Goal: Task Accomplishment & Management: Manage account settings

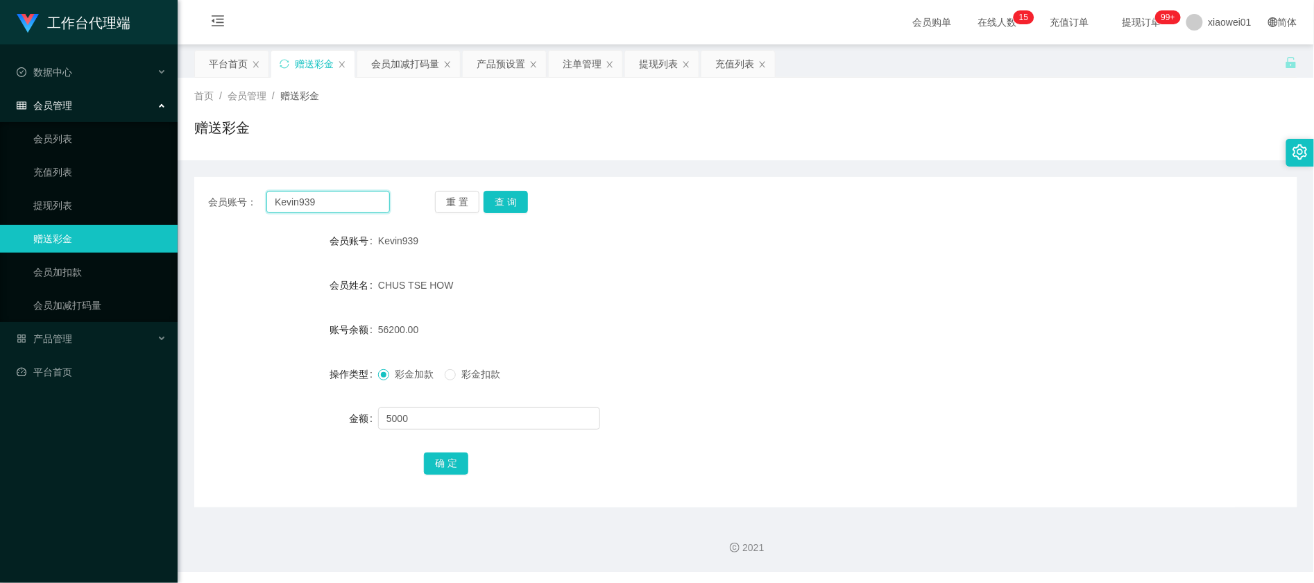
drag, startPoint x: 334, startPoint y: 198, endPoint x: 196, endPoint y: 160, distance: 143.3
click at [86, 164] on section "工作台代理端 数据中心 会员管理 会员列表 充值列表 提现列表 赠送彩金 会员加扣款 会员加减打码量 产品管理 开奖记录 注单管理 产品列表 即时注单 产品预…" at bounding box center [657, 286] width 1314 height 572
paste input "Uu612"
type input "Uu6129"
click at [523, 198] on button "查 询" at bounding box center [506, 202] width 44 height 22
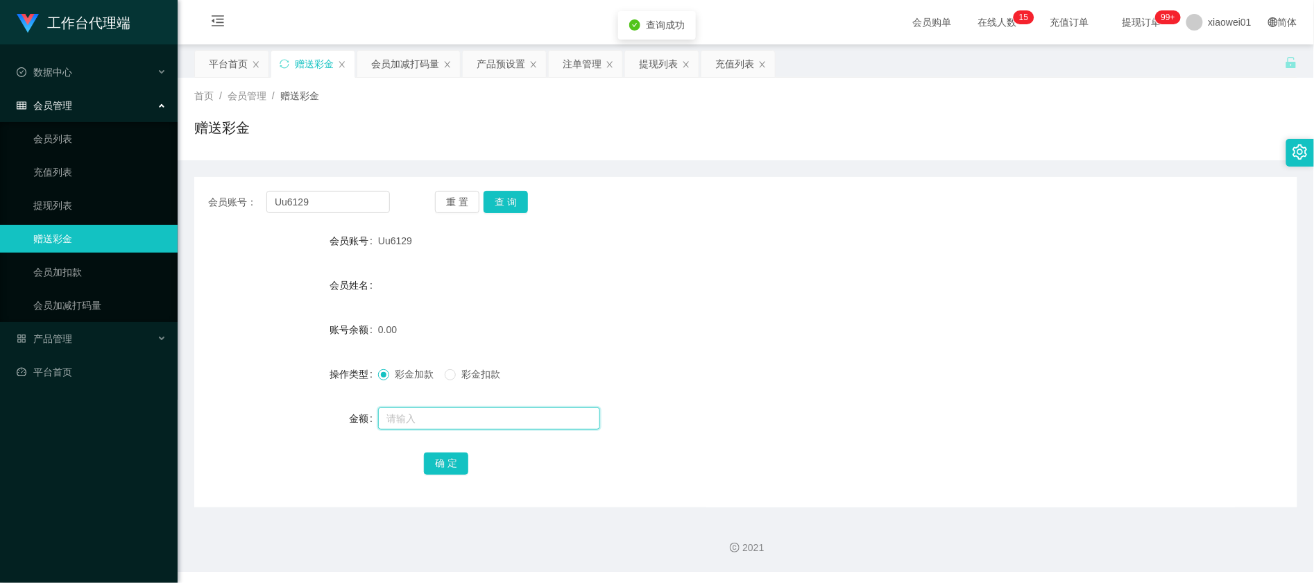
click at [444, 426] on input "text" at bounding box center [489, 418] width 222 height 22
type input "30"
click at [436, 464] on button "确 定" at bounding box center [446, 463] width 44 height 22
click at [791, 307] on form "会员账号 Uu6129 会员姓名 账号余额 30.00 操作类型 彩金加款 彩金扣款 金额 确 定" at bounding box center [745, 352] width 1103 height 250
click at [740, 64] on div "充值列表" at bounding box center [735, 64] width 39 height 26
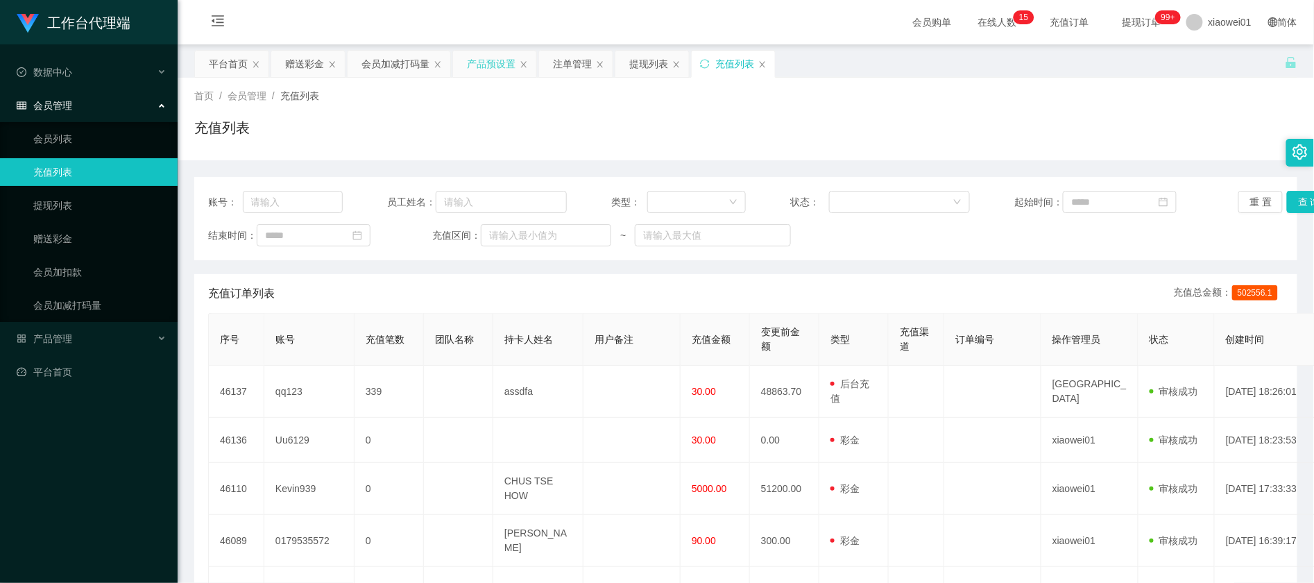
click at [492, 67] on div "产品预设置" at bounding box center [491, 64] width 49 height 26
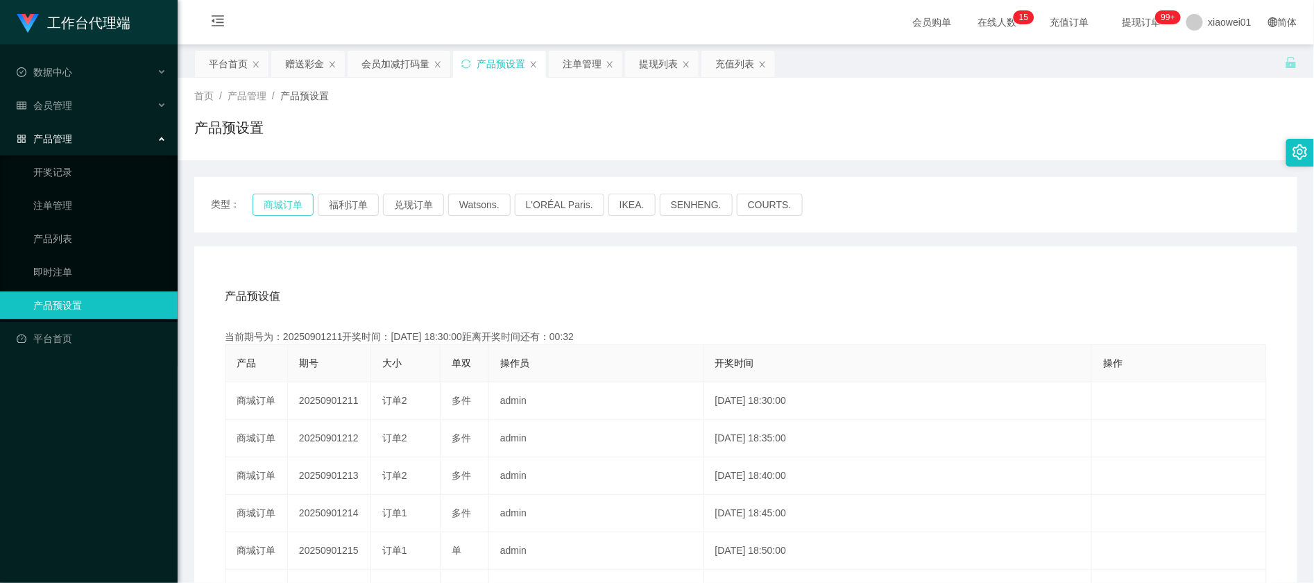
click at [282, 201] on button "商城订单" at bounding box center [283, 205] width 61 height 22
click at [354, 201] on button "福利订单" at bounding box center [348, 205] width 61 height 22
drag, startPoint x: 311, startPoint y: 205, endPoint x: 298, endPoint y: 205, distance: 13.2
click at [304, 205] on button "商城订单" at bounding box center [283, 205] width 61 height 22
click at [297, 205] on button "商城订单" at bounding box center [283, 205] width 61 height 22
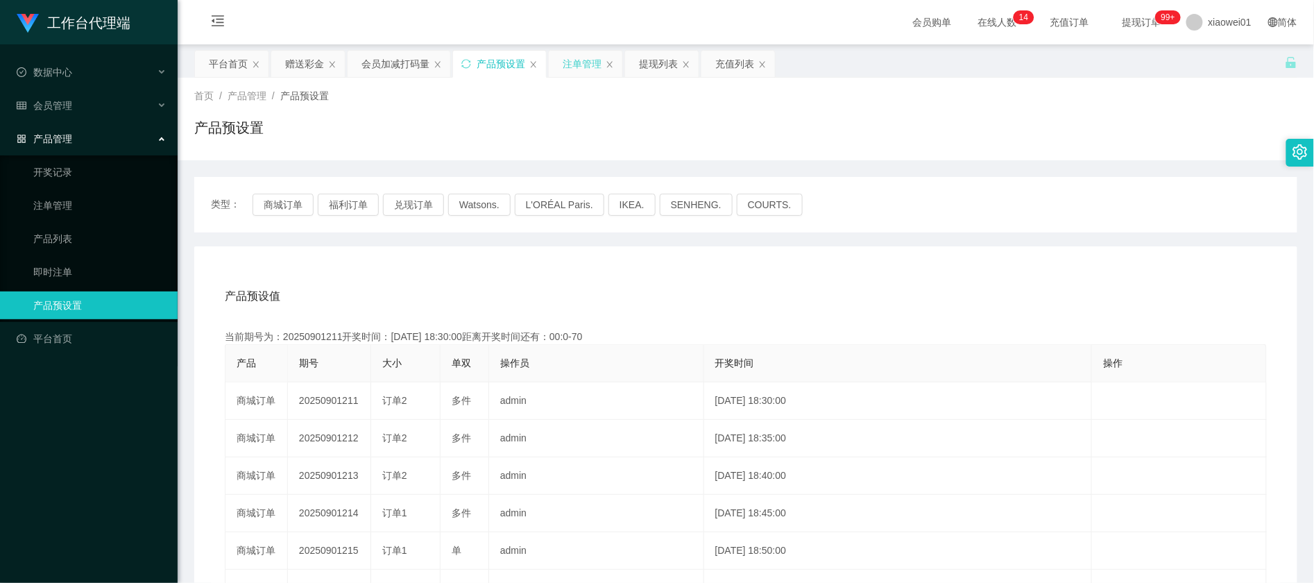
click at [578, 67] on div "注单管理" at bounding box center [582, 64] width 39 height 26
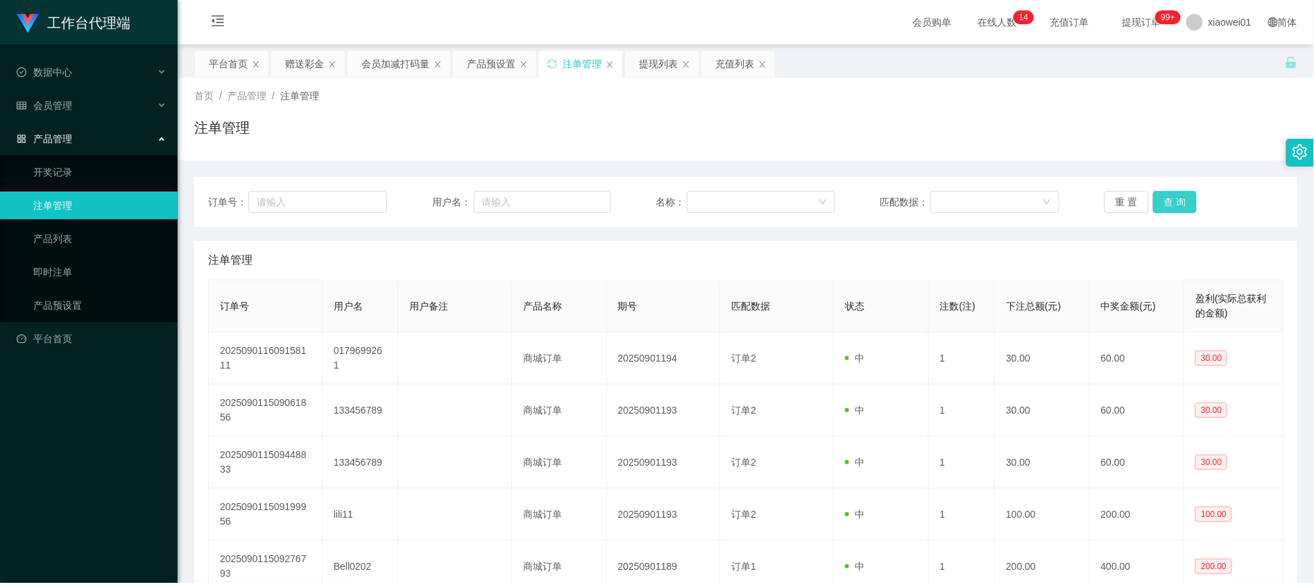
click at [1155, 205] on button "查 询" at bounding box center [1175, 202] width 44 height 22
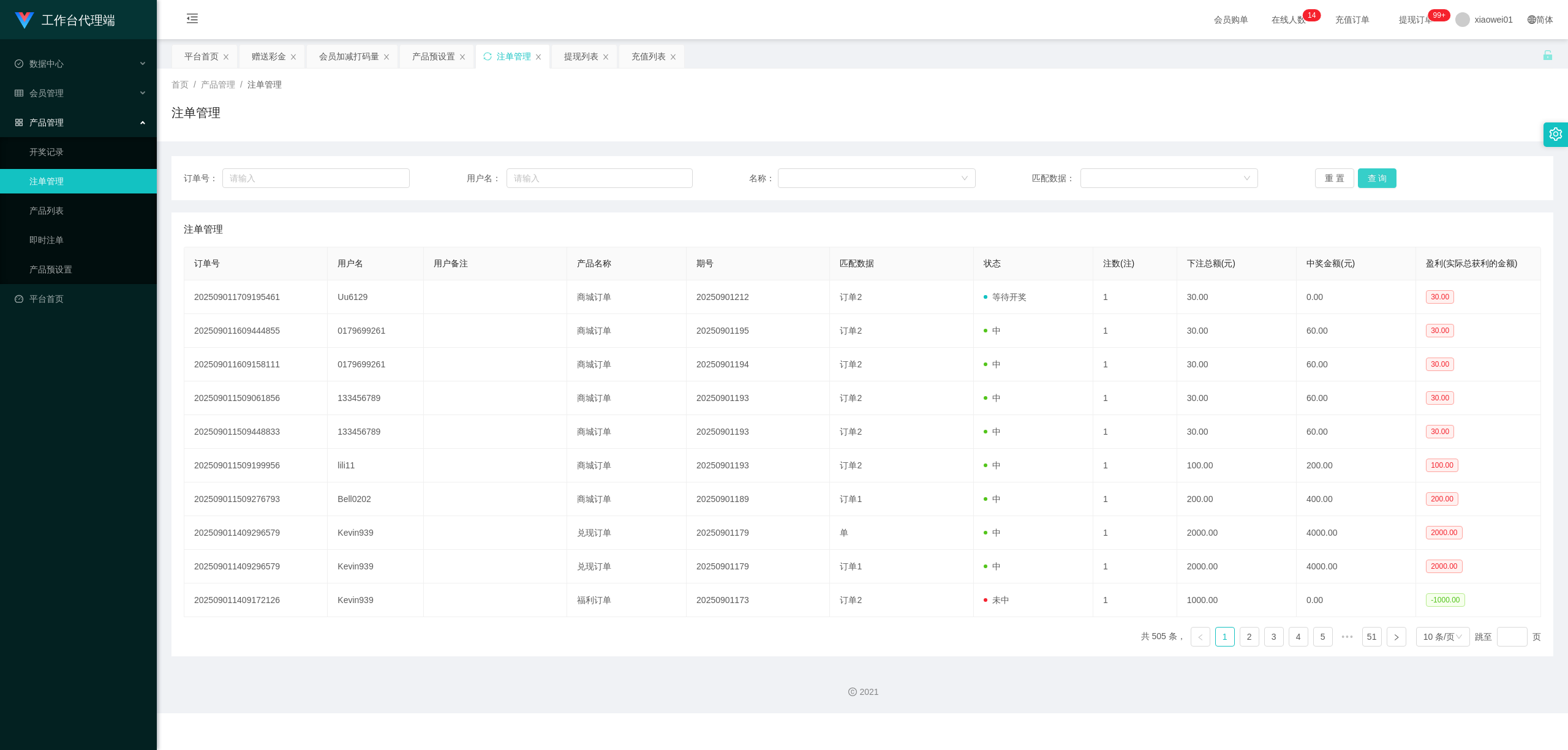
click at [1159, 170] on button "查 询" at bounding box center [1377, 178] width 39 height 19
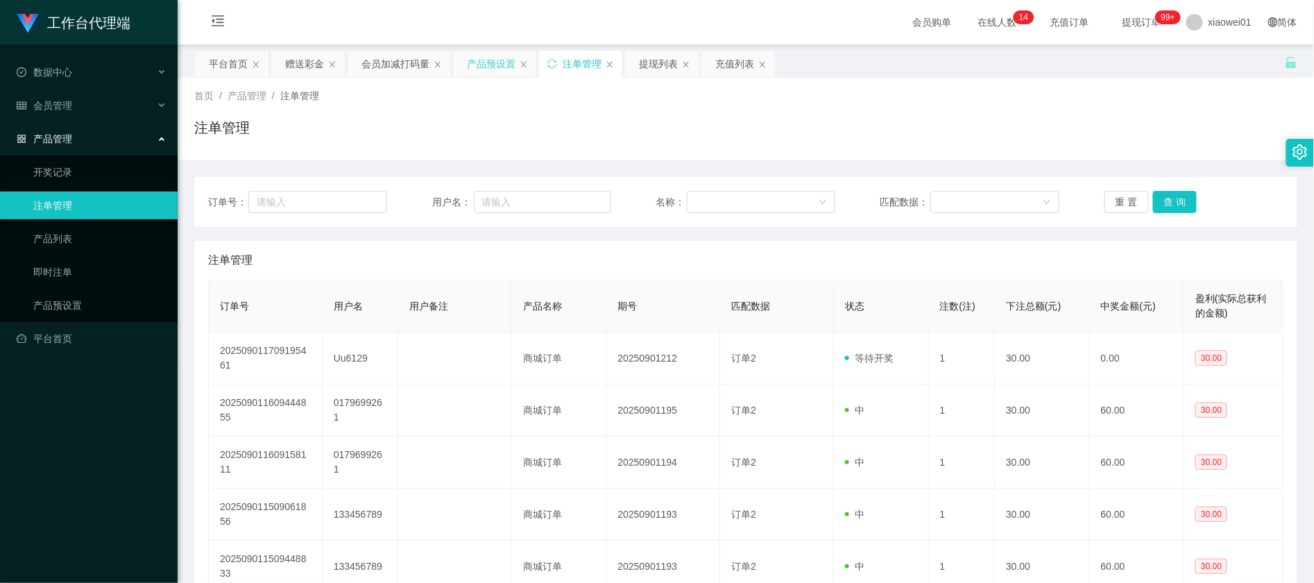
click at [509, 75] on div "产品预设置" at bounding box center [491, 64] width 49 height 26
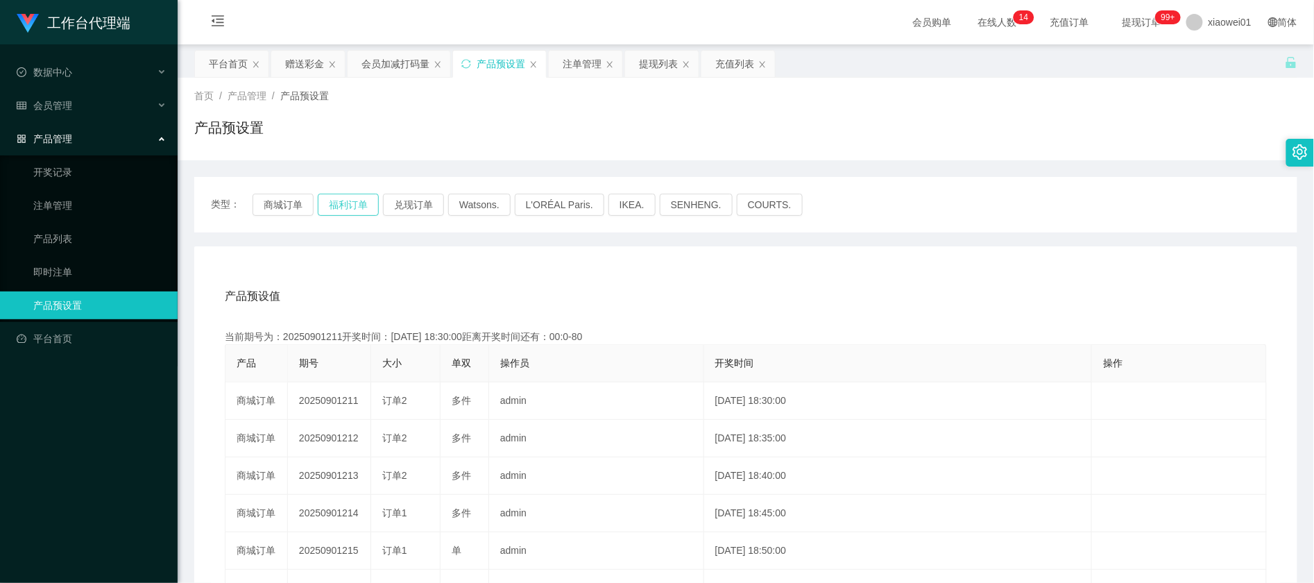
click at [341, 204] on button "福利订单" at bounding box center [348, 205] width 61 height 22
click at [284, 211] on button "商城订单" at bounding box center [283, 205] width 61 height 22
click at [326, 60] on div "赠送彩金" at bounding box center [308, 64] width 74 height 26
click at [286, 62] on div "赠送彩金" at bounding box center [304, 64] width 39 height 26
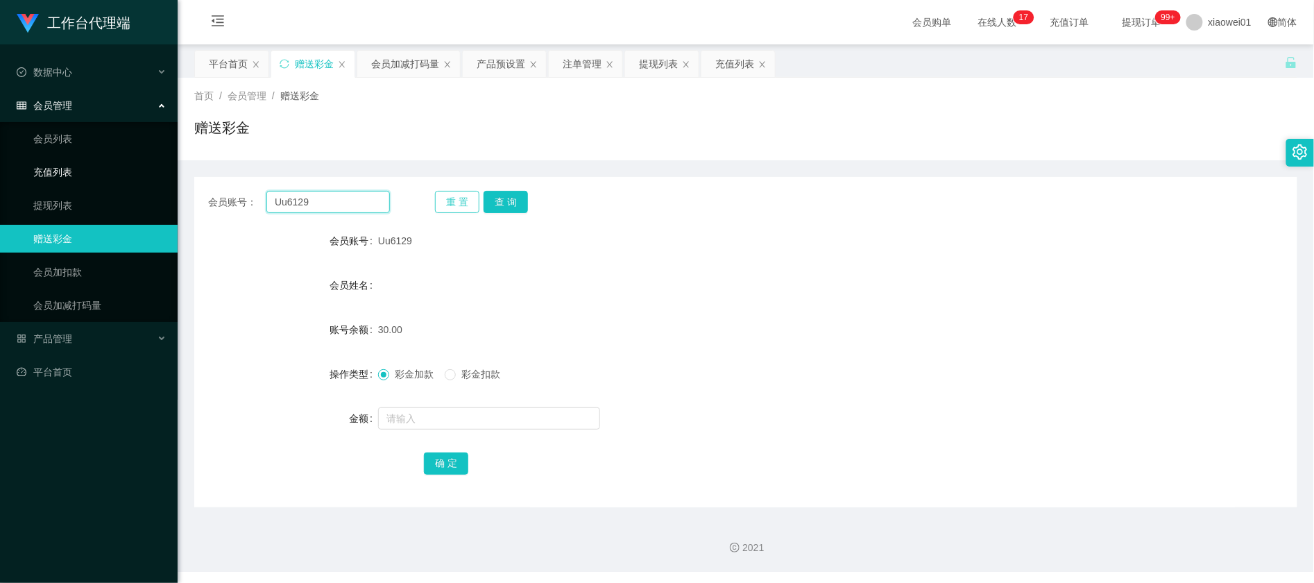
drag, startPoint x: 340, startPoint y: 206, endPoint x: 442, endPoint y: 198, distance: 102.4
click at [12, 151] on section "工作台代理端 数据中心 会员管理 会员列表 充值列表 提现列表 赠送彩金 会员加扣款 会员加减打码量 产品管理 开奖记录 注单管理 产品列表 即时注单 产品预…" at bounding box center [657, 286] width 1314 height 572
click at [519, 201] on button "查 询" at bounding box center [506, 202] width 44 height 22
click at [589, 67] on div "注单管理" at bounding box center [582, 64] width 39 height 26
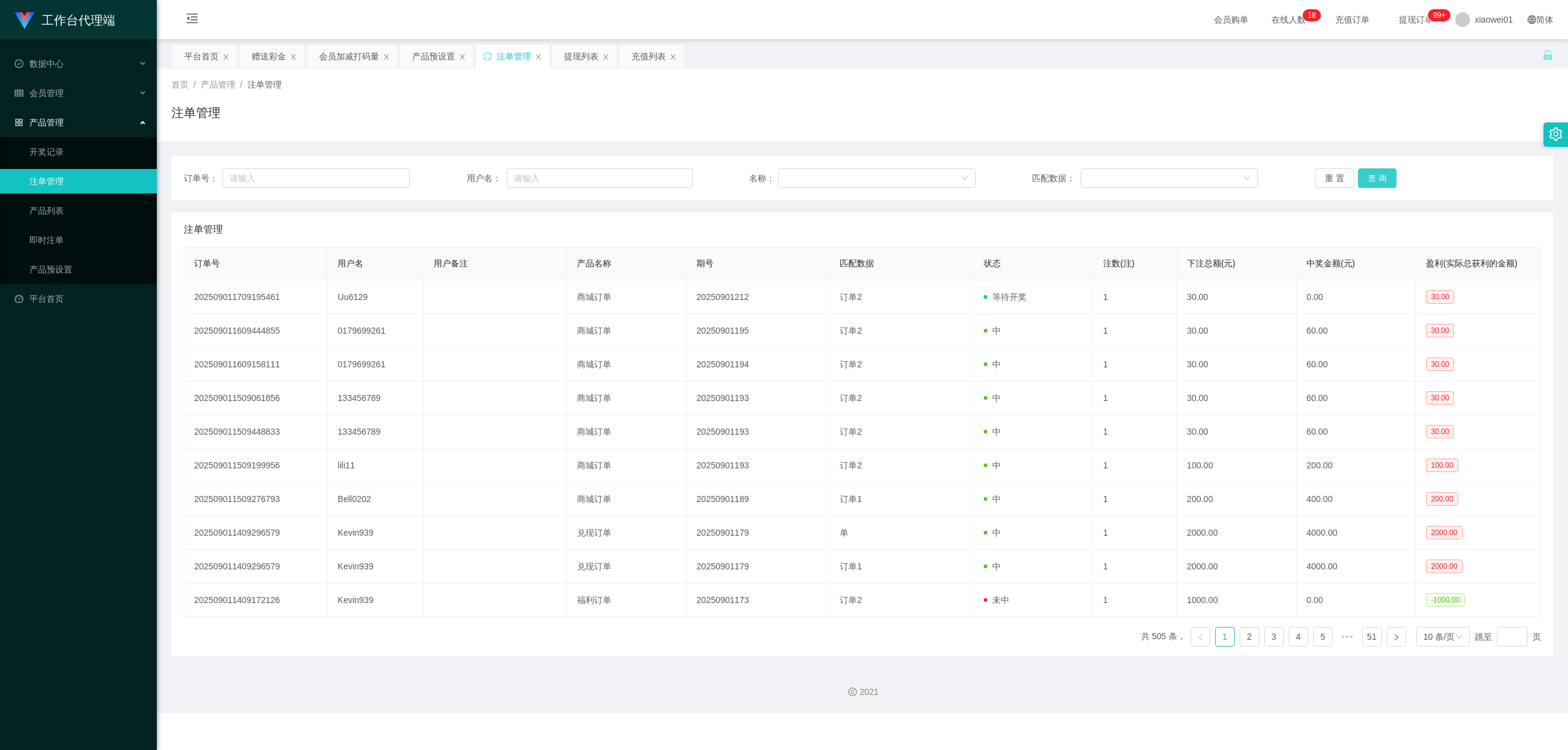
click at [1159, 177] on button "查 询" at bounding box center [1377, 178] width 39 height 19
click at [1159, 161] on div "订单号： 用户名： 名称： 匹配数据： 重 置 查 询" at bounding box center [862, 178] width 1382 height 44
click at [1159, 182] on button "查 询" at bounding box center [1377, 178] width 39 height 19
click at [589, 57] on div "提现列表" at bounding box center [581, 56] width 34 height 23
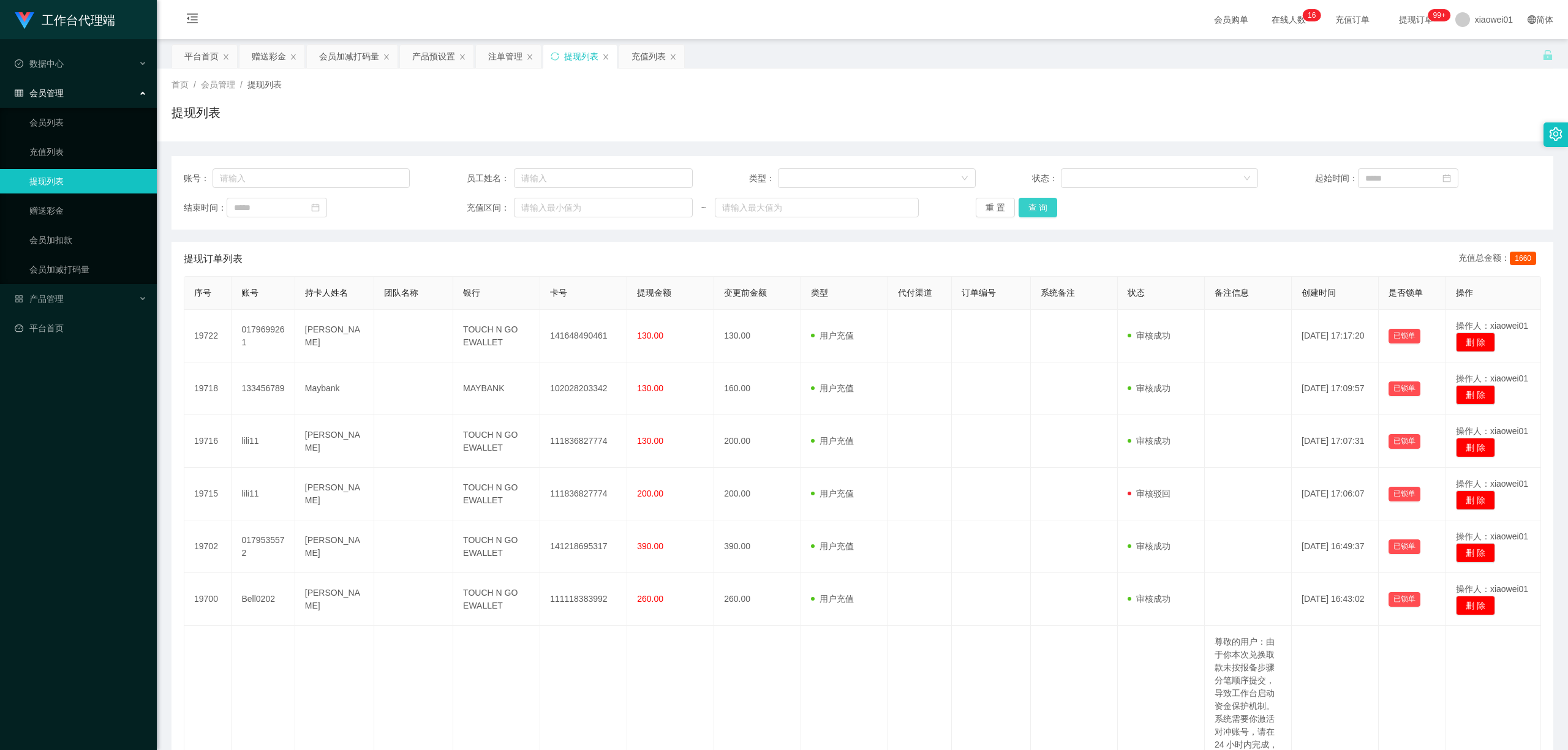
click at [1039, 214] on button "查 询" at bounding box center [1038, 207] width 39 height 19
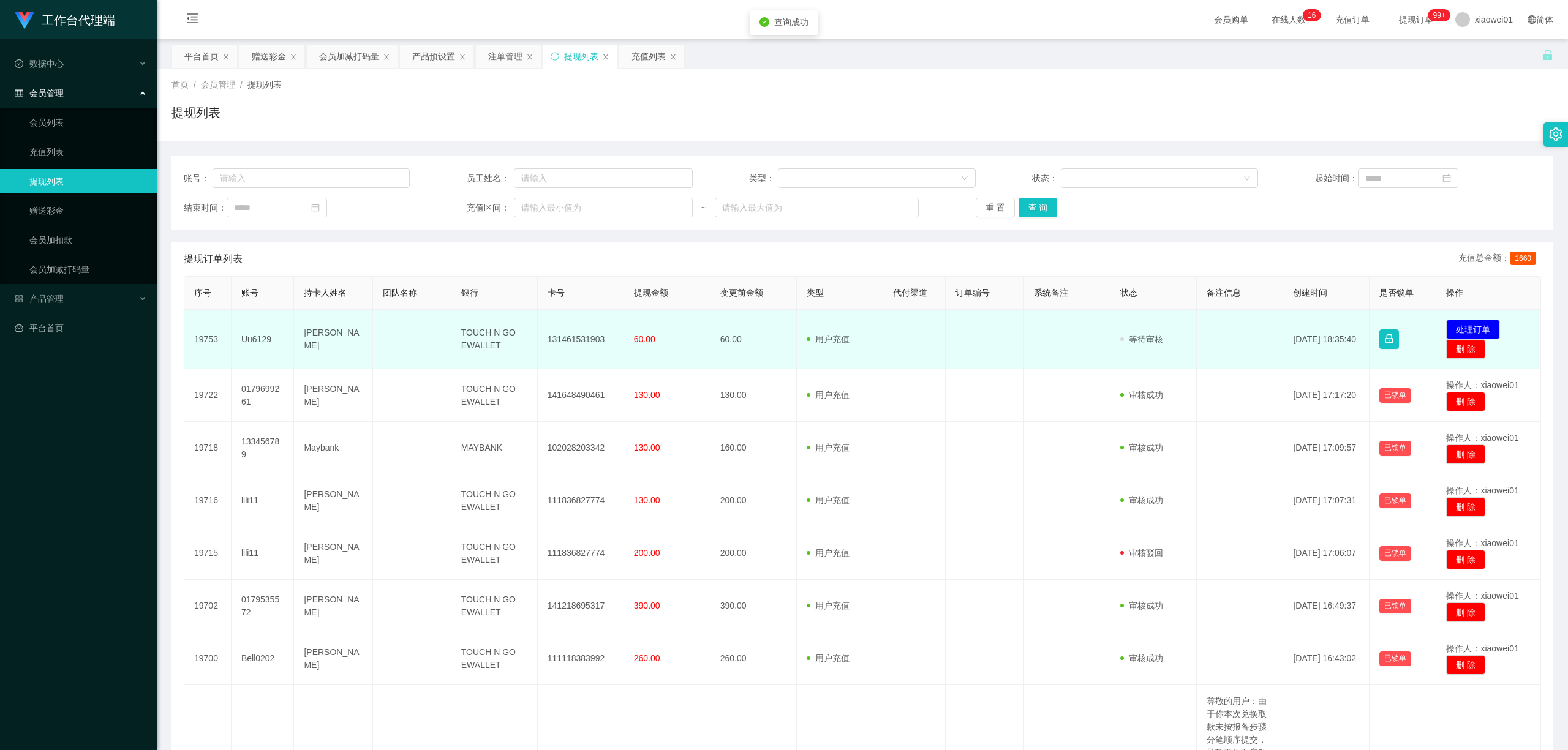
click at [572, 346] on td "131461531903" at bounding box center [581, 339] width 86 height 59
copy td "131461531903"
click at [1159, 319] on td "发起代付 处理订单 删 除" at bounding box center [1488, 339] width 105 height 59
click at [1159, 326] on button "处理订单" at bounding box center [1473, 329] width 54 height 19
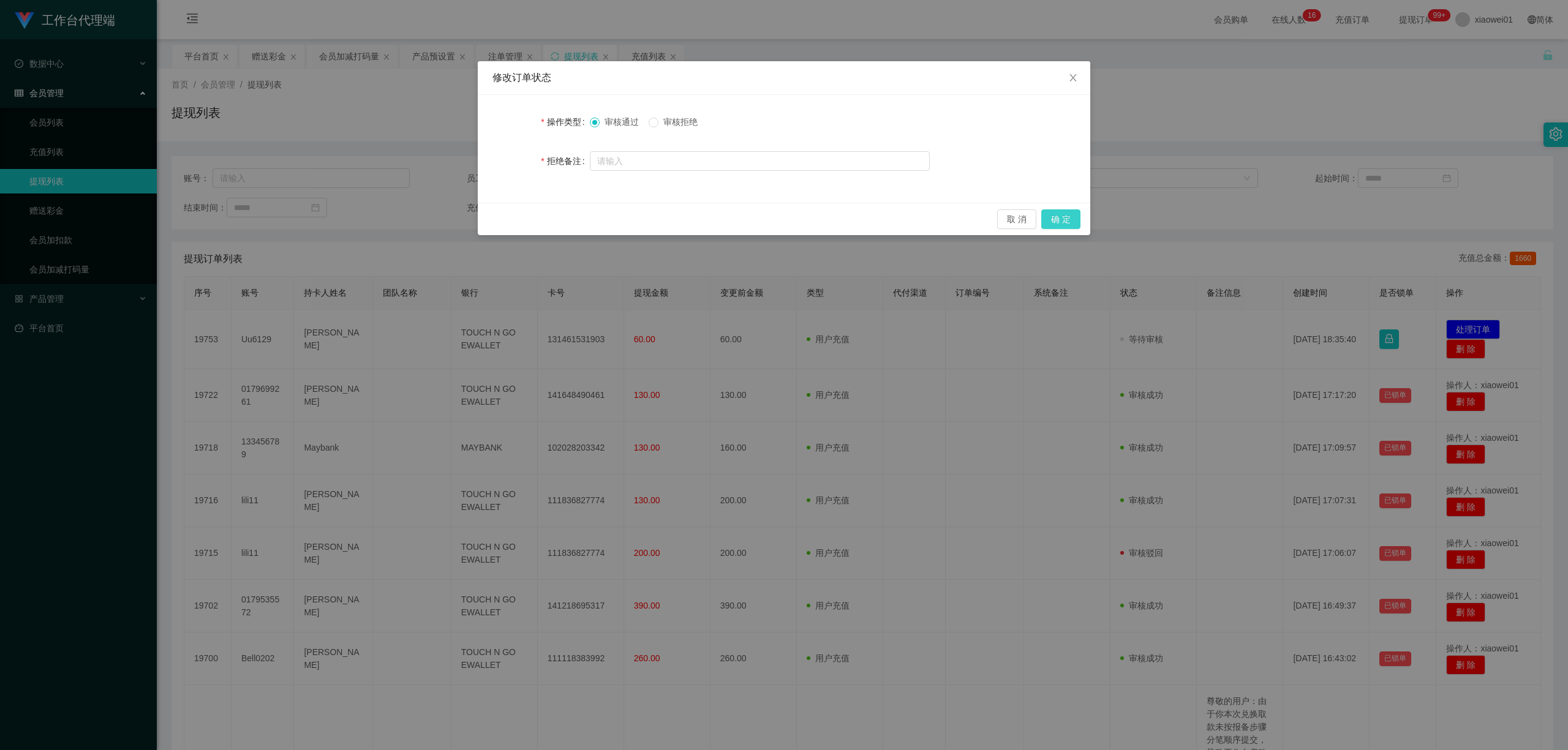
drag, startPoint x: 1072, startPoint y: 219, endPoint x: 1102, endPoint y: 214, distance: 30.4
click at [1074, 219] on button "确 定" at bounding box center [1061, 219] width 39 height 19
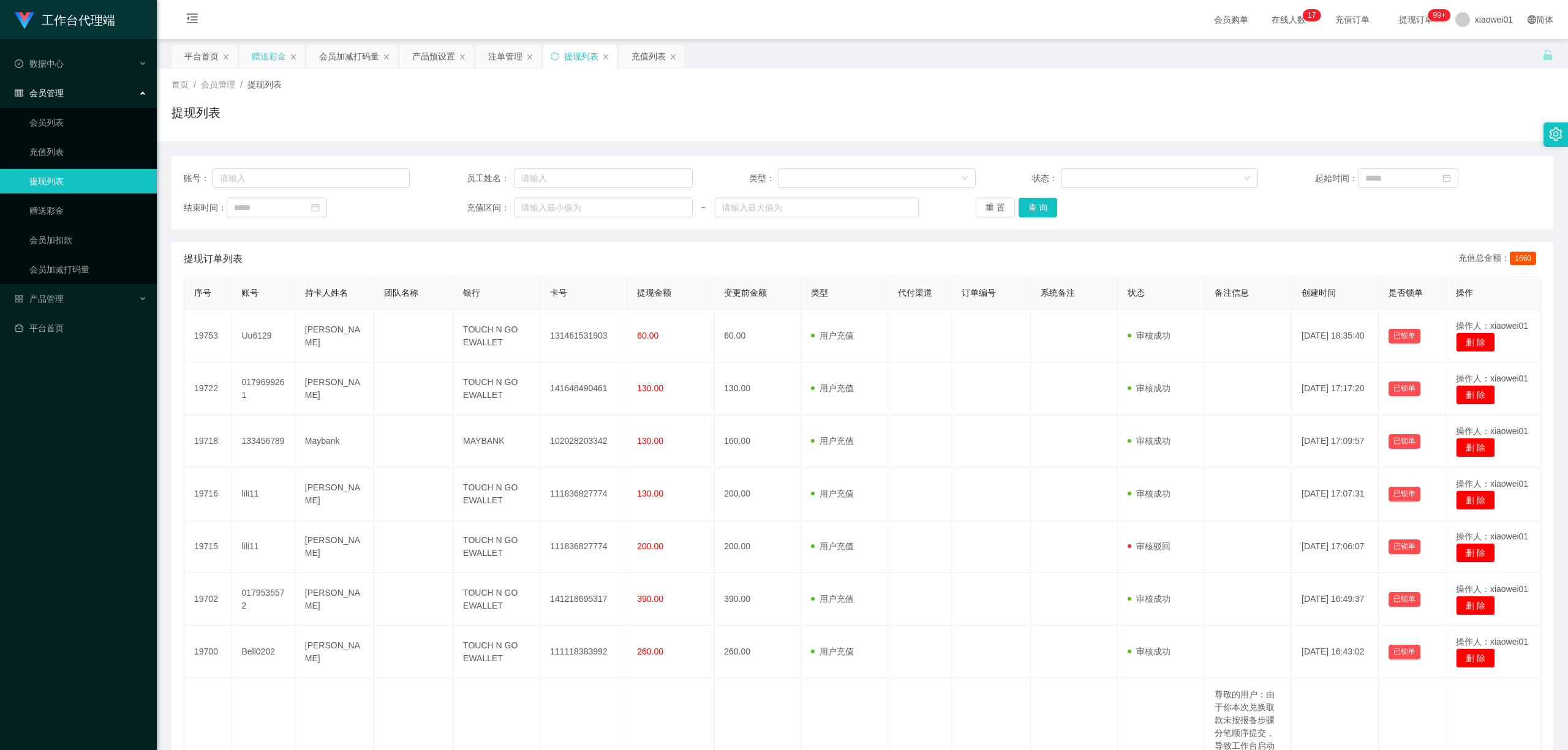
click at [277, 57] on div "赠送彩金" at bounding box center [268, 56] width 34 height 23
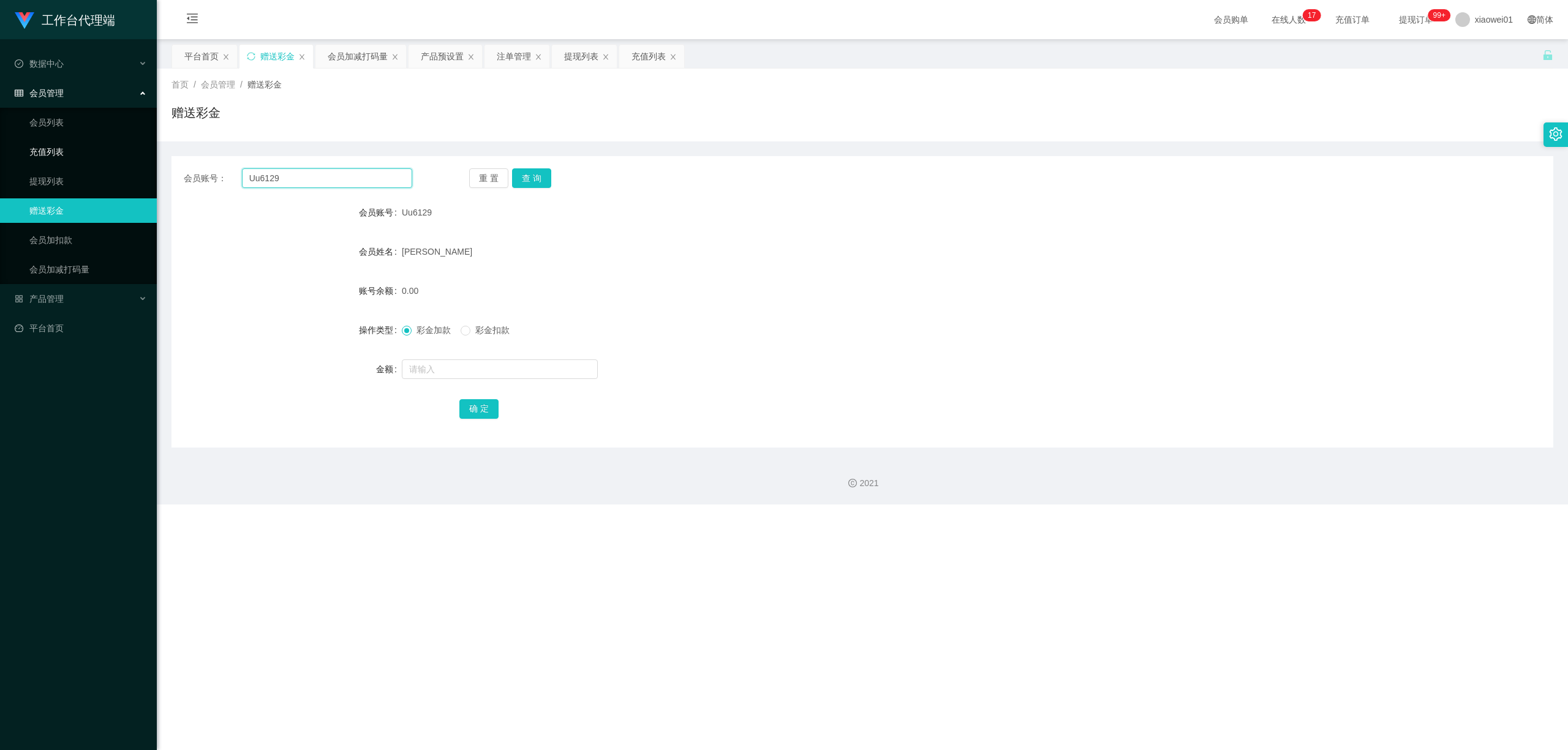
drag, startPoint x: 307, startPoint y: 185, endPoint x: 289, endPoint y: 151, distance: 38.5
click at [10, 141] on section "工作台代理端 数据中心 会员管理 会员列表 充值列表 提现列表 赠送彩金 会员加扣款 会员加减打码量 产品管理 开奖记录 注单管理 产品列表 即时注单 产品预…" at bounding box center [784, 252] width 1568 height 505
paste input "Alwi002"
type input "Alwi002"
click at [529, 175] on button "查 询" at bounding box center [531, 178] width 39 height 19
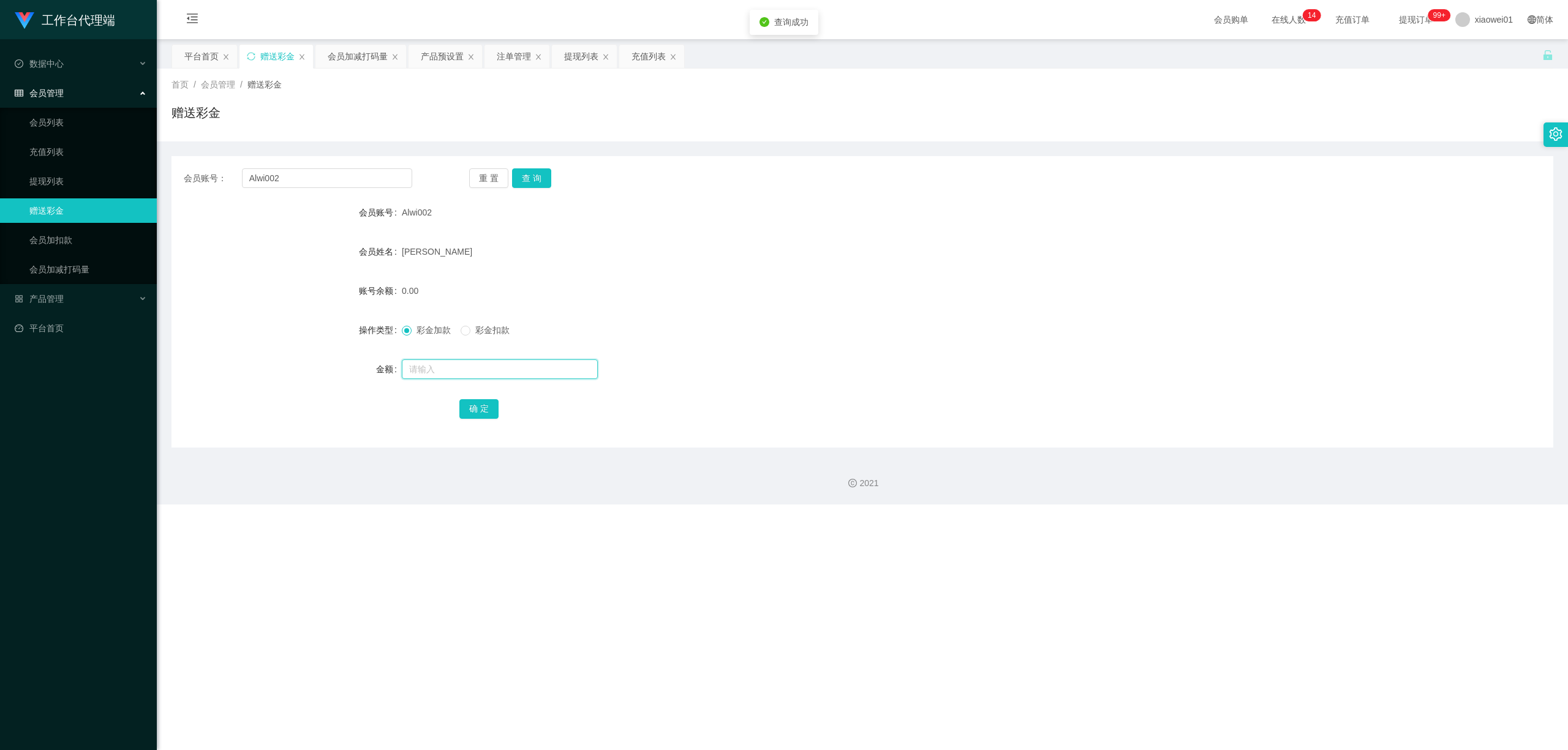
click at [461, 365] on input "text" at bounding box center [499, 369] width 196 height 19
type input "100"
click at [510, 47] on div "注单管理" at bounding box center [514, 56] width 34 height 23
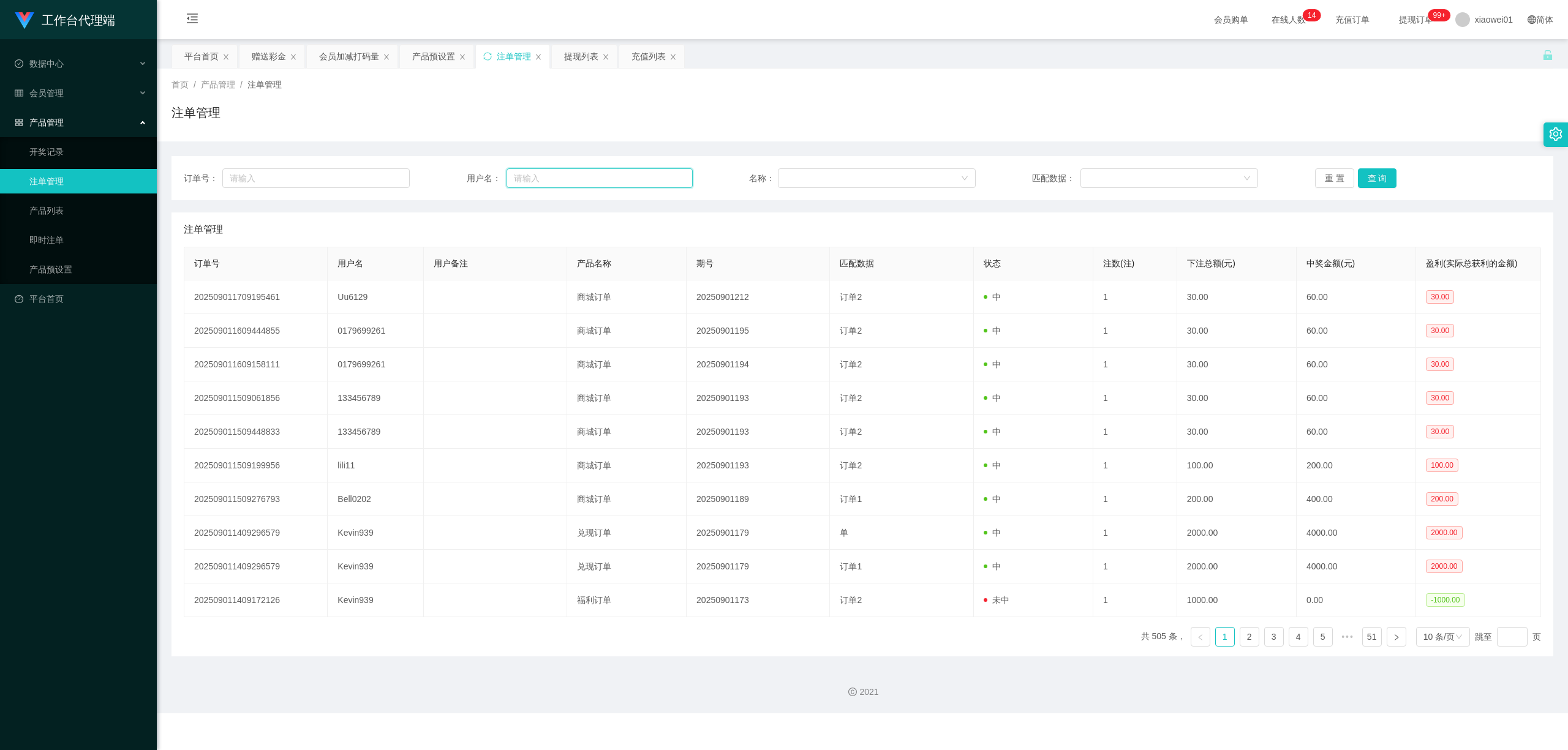
click at [527, 183] on input "text" at bounding box center [599, 178] width 186 height 19
paste input "Alwi002"
type input "Alwi002"
click at [1159, 187] on button "查 询" at bounding box center [1377, 178] width 39 height 19
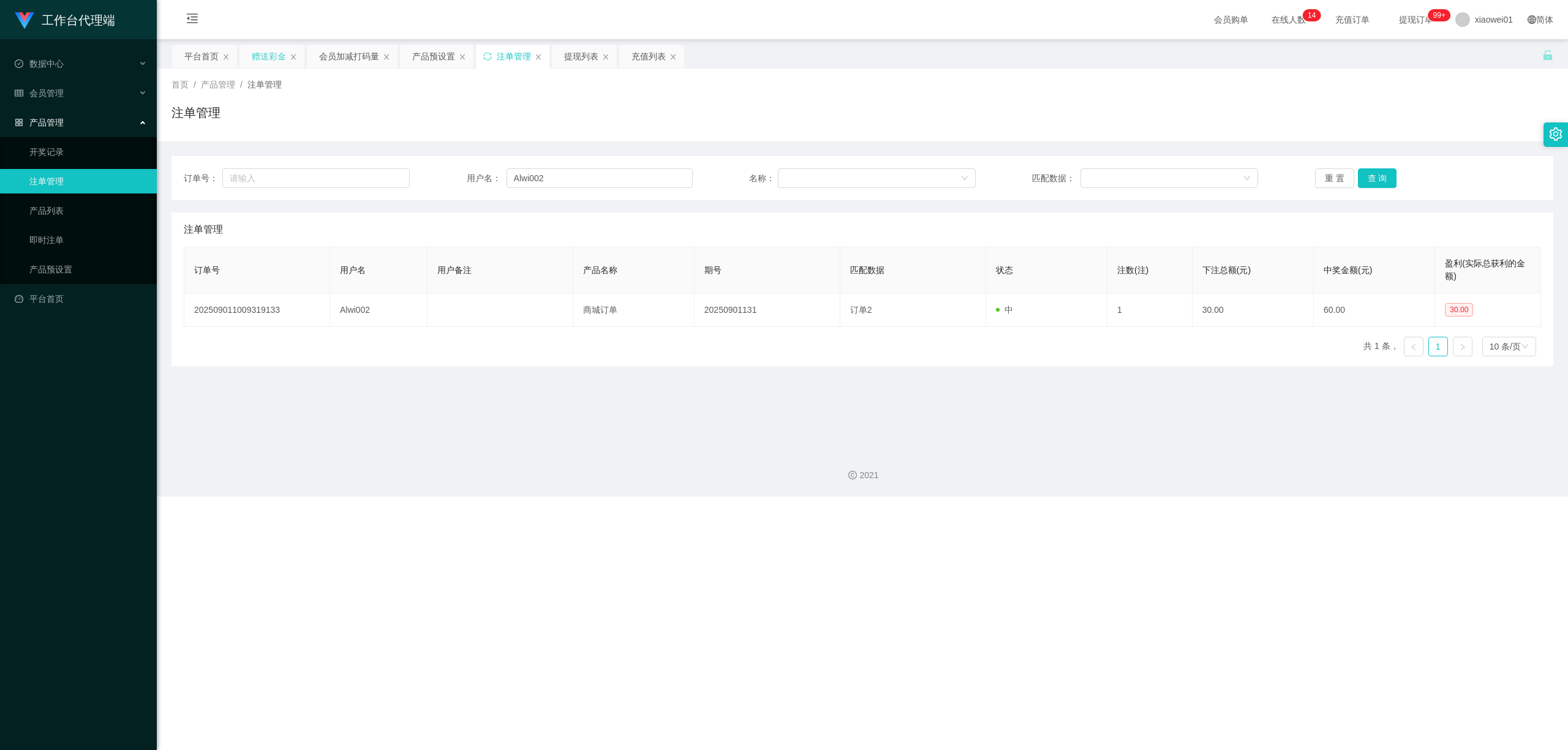
click at [268, 56] on div "赠送彩金" at bounding box center [268, 56] width 34 height 23
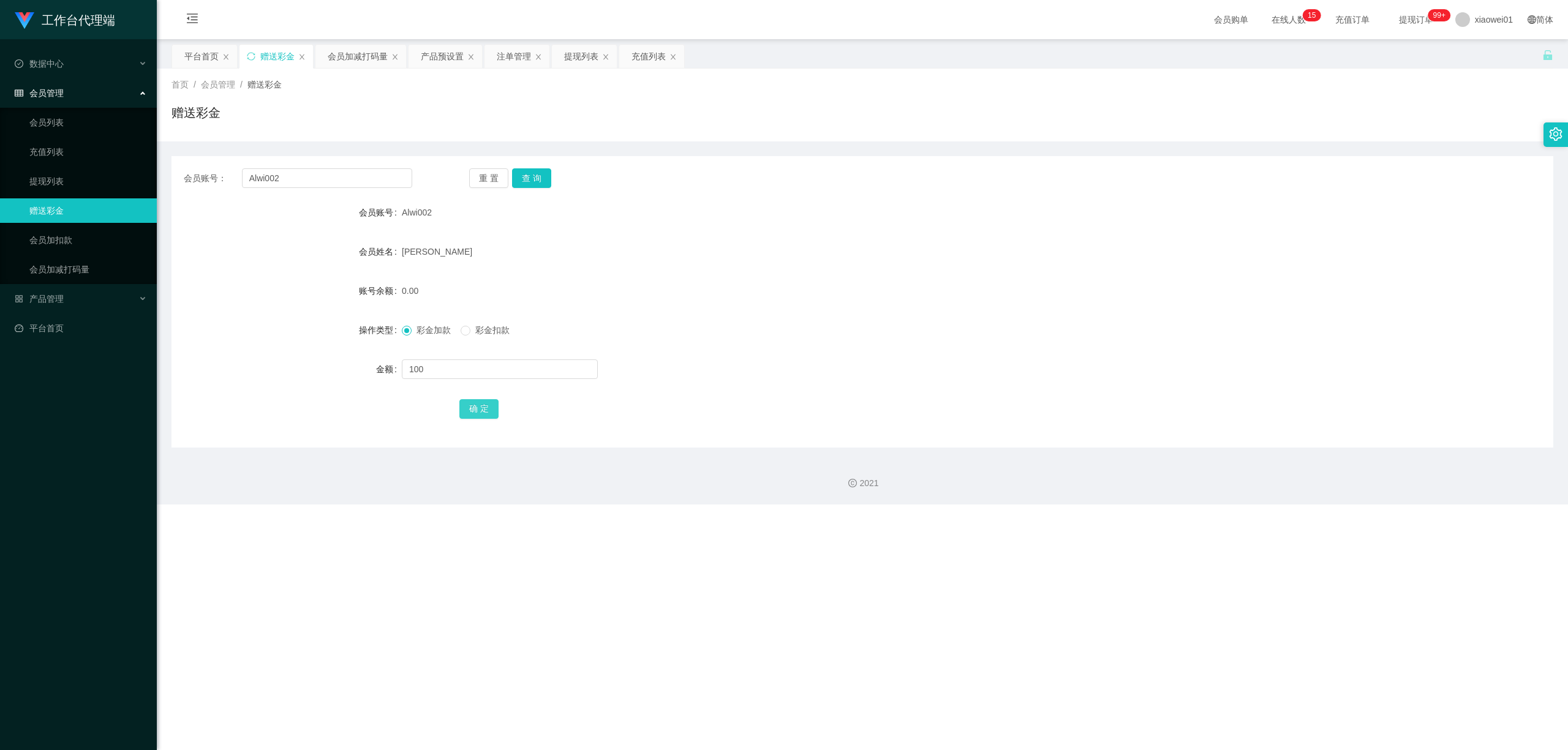
click at [474, 410] on button "确 定" at bounding box center [479, 409] width 39 height 19
drag, startPoint x: 856, startPoint y: 387, endPoint x: 1527, endPoint y: 3, distance: 773.1
click at [858, 387] on form "会员账号 Alwi002 会员姓名 Alwi watinin 账号余额 100.00 操作类型 彩金加款 彩金扣款 金额 确 定" at bounding box center [862, 311] width 1382 height 221
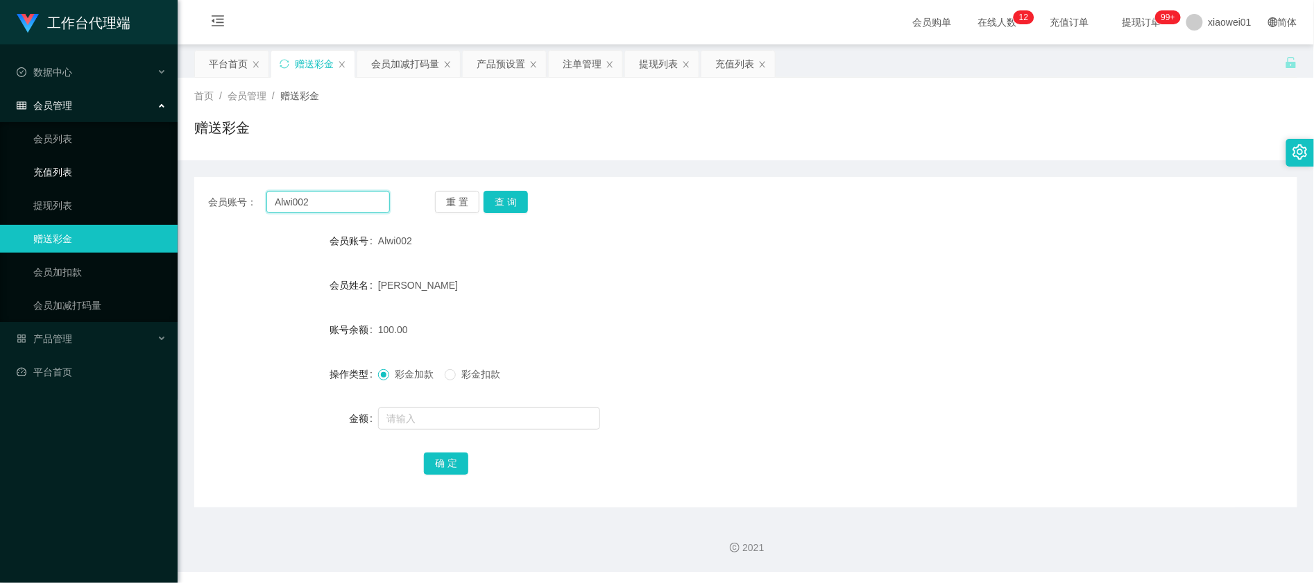
drag, startPoint x: 346, startPoint y: 207, endPoint x: 20, endPoint y: 156, distance: 329.4
click at [44, 162] on section "工作台代理端 数据中心 会员管理 会员列表 充值列表 提现列表 赠送彩金 会员加扣款 会员加减打码量 产品管理 开奖记录 注单管理 产品列表 即时注单 产品预…" at bounding box center [657, 286] width 1314 height 572
paste input "Kevin939"
type input "Kevin939"
click at [501, 201] on button "查 询" at bounding box center [506, 202] width 44 height 22
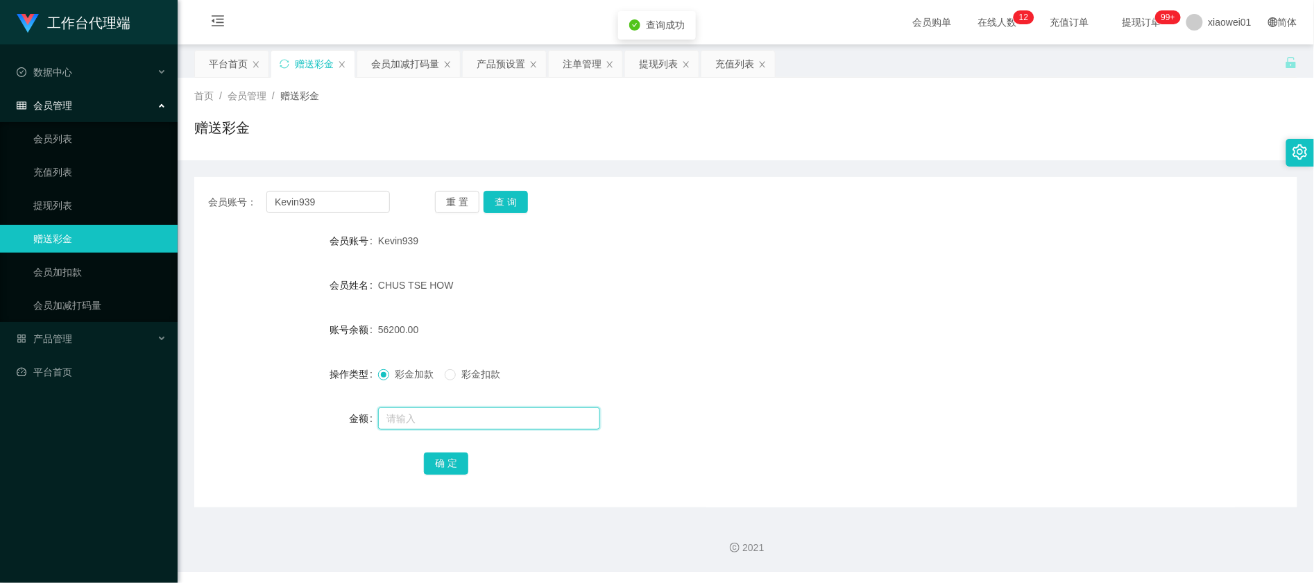
click at [503, 420] on input "text" at bounding box center [489, 418] width 222 height 22
click at [448, 414] on input "text" at bounding box center [489, 418] width 222 height 22
type input "5000"
click at [448, 459] on button "确 定" at bounding box center [446, 463] width 44 height 22
click at [629, 289] on div "CHUS TSE HOW" at bounding box center [700, 285] width 644 height 28
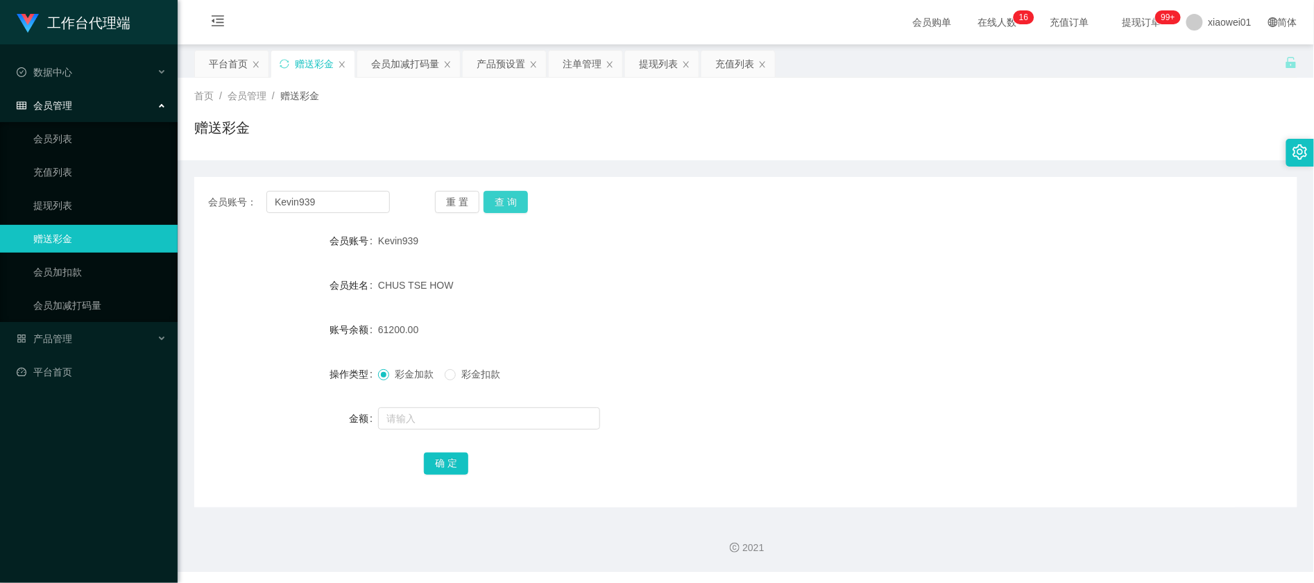
click at [518, 201] on button "查 询" at bounding box center [506, 202] width 44 height 22
click at [645, 64] on div "提现列表" at bounding box center [658, 64] width 39 height 26
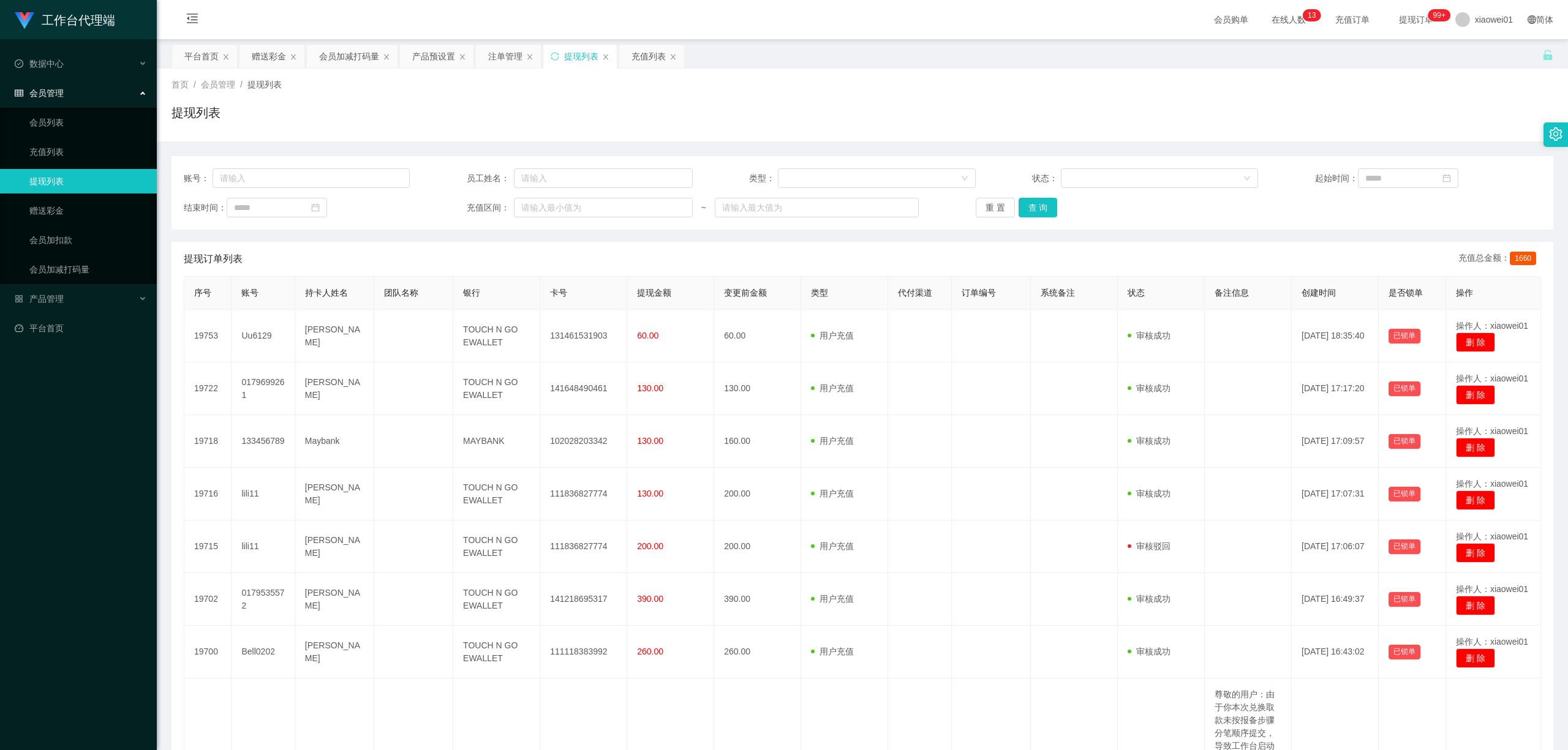
click at [1059, 199] on div "重 置 查 询" at bounding box center [1089, 207] width 226 height 19
click at [1044, 209] on button "查 询" at bounding box center [1038, 207] width 39 height 19
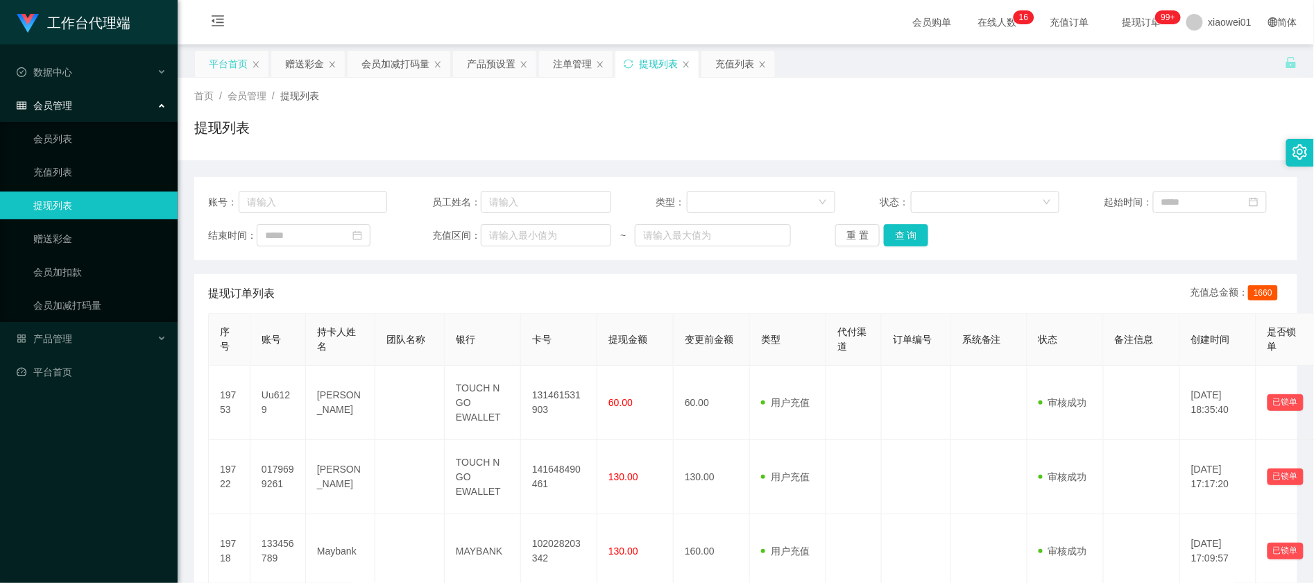
click at [237, 70] on div "平台首页" at bounding box center [228, 64] width 39 height 26
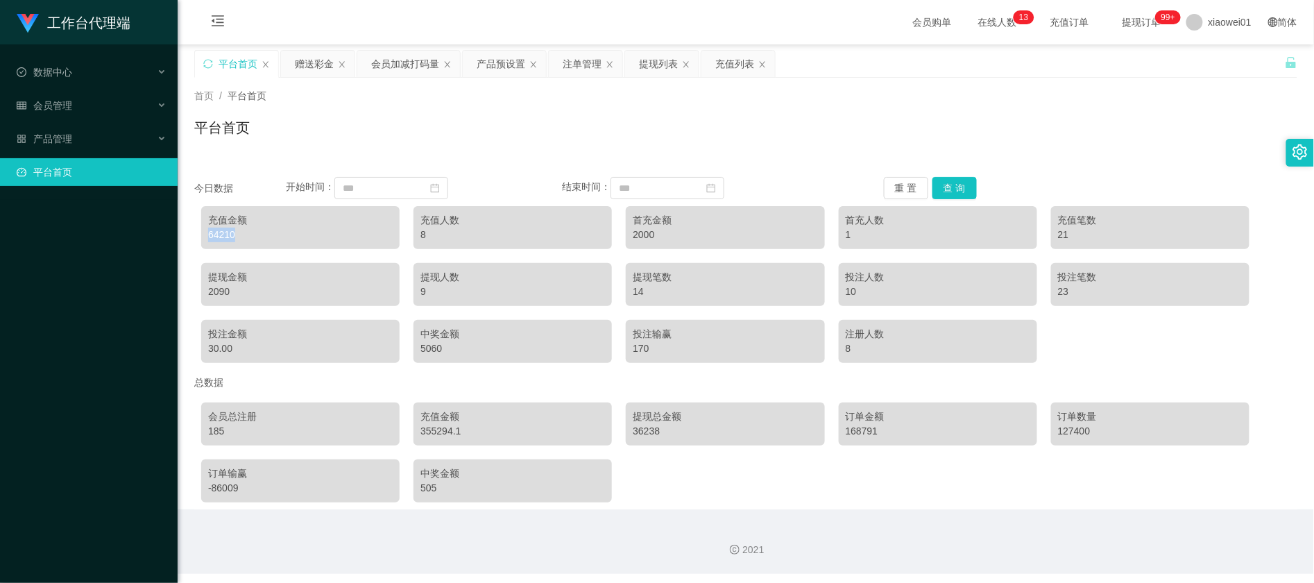
click at [226, 236] on div "64210" at bounding box center [300, 235] width 185 height 15
click at [228, 230] on div "64210" at bounding box center [300, 235] width 185 height 15
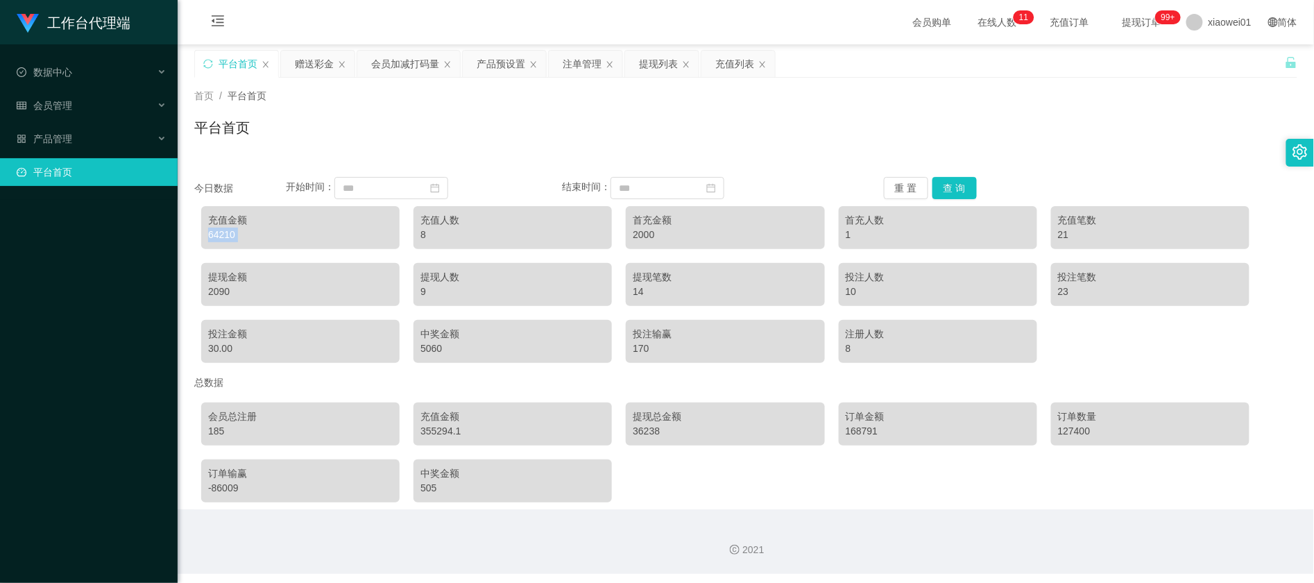
click at [225, 230] on div "64210" at bounding box center [300, 235] width 185 height 15
click at [221, 233] on div "64210" at bounding box center [300, 235] width 185 height 15
copy div "64210"
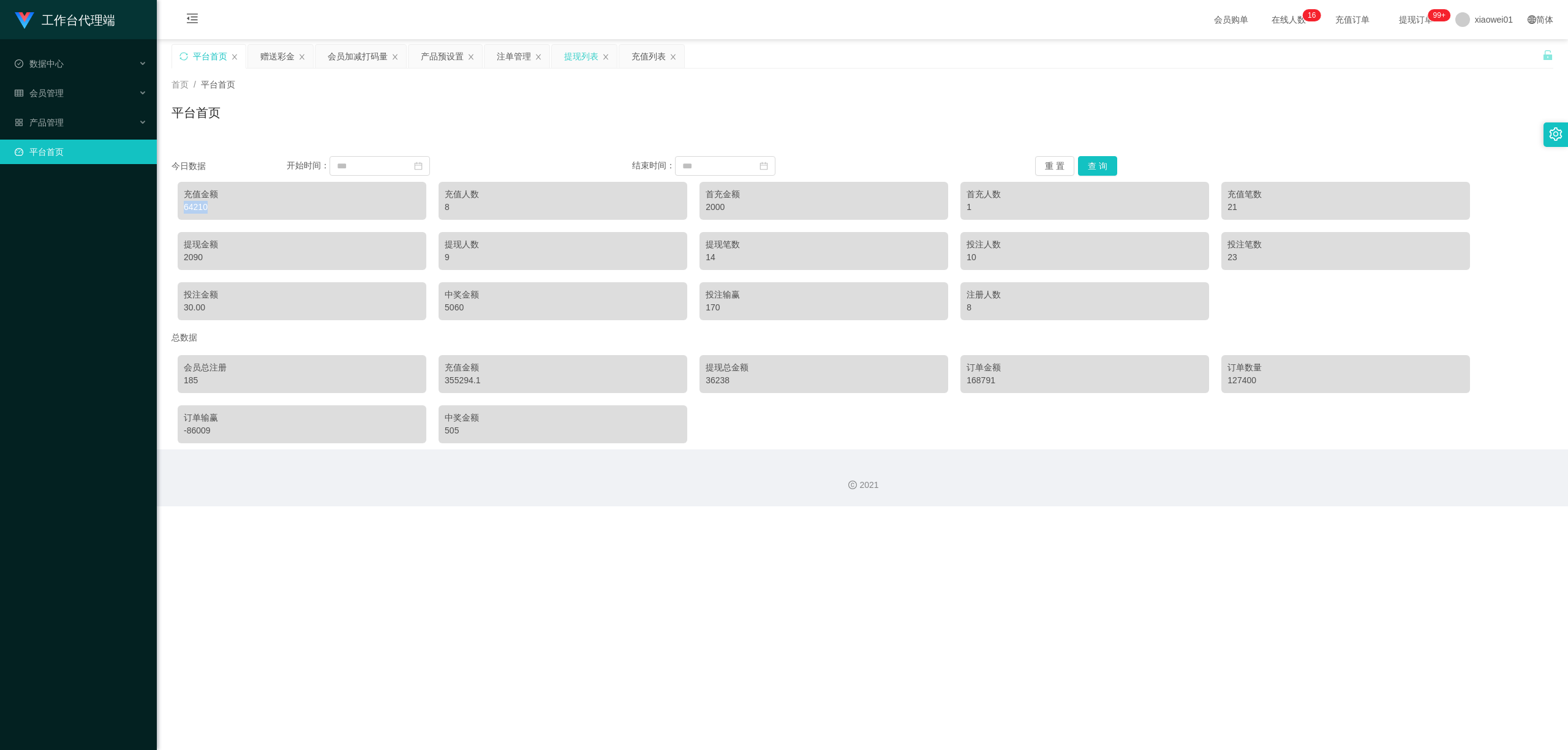
click at [581, 55] on div "提现列表" at bounding box center [581, 56] width 34 height 23
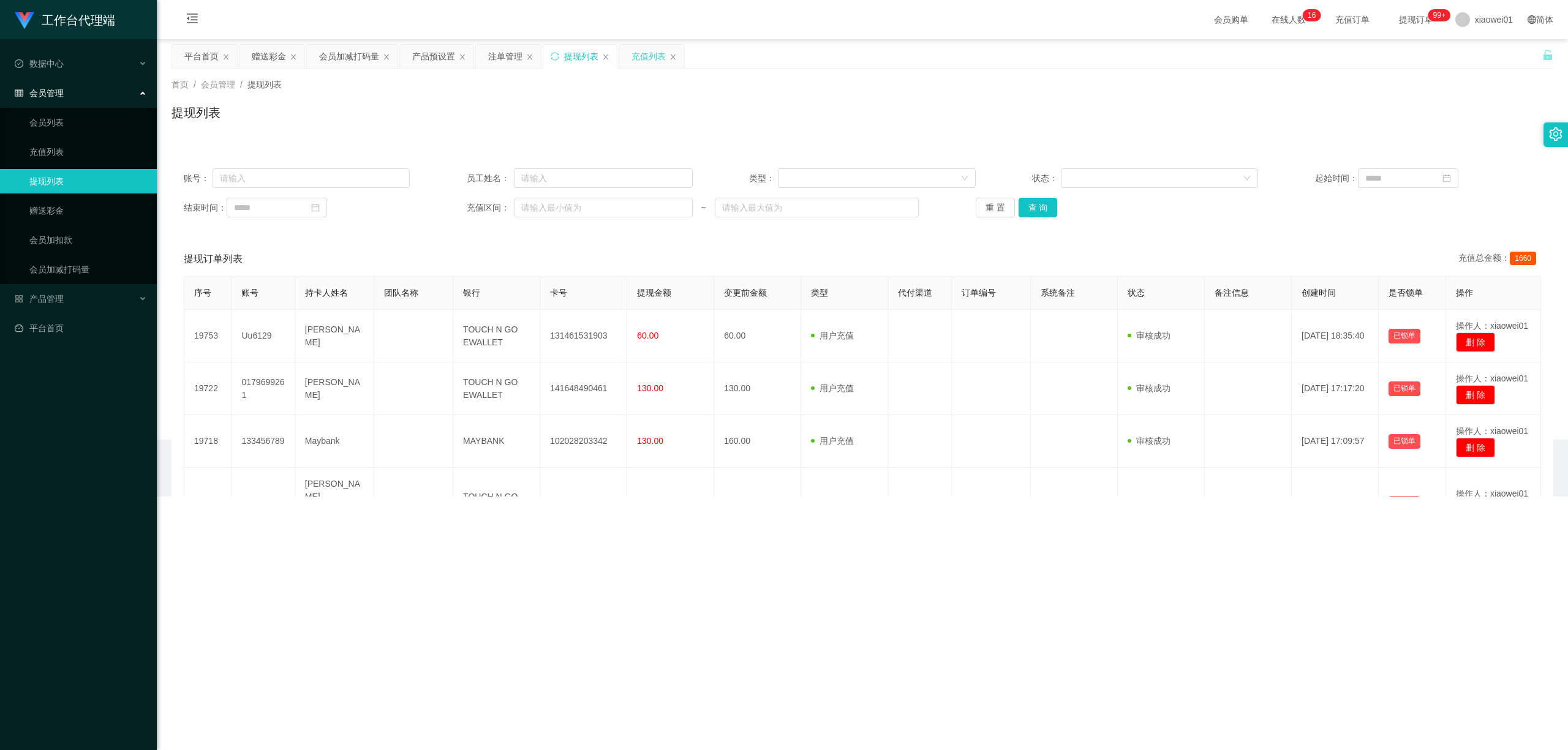
click at [644, 54] on div "充值列表" at bounding box center [649, 56] width 34 height 23
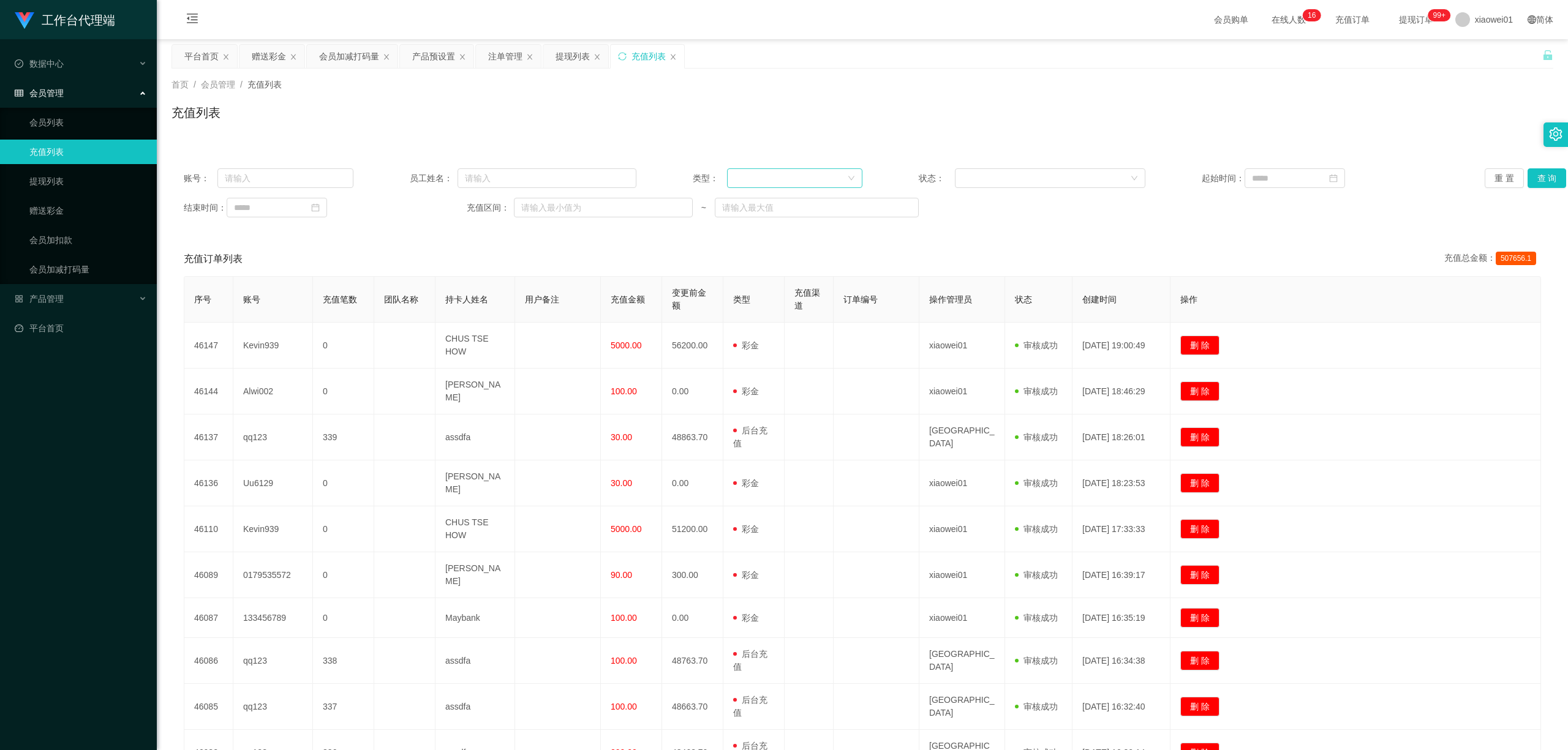
click at [840, 176] on div at bounding box center [791, 178] width 113 height 19
click at [807, 206] on li "后台充值" at bounding box center [791, 203] width 135 height 19
click at [1159, 181] on button "查 询" at bounding box center [1547, 178] width 39 height 19
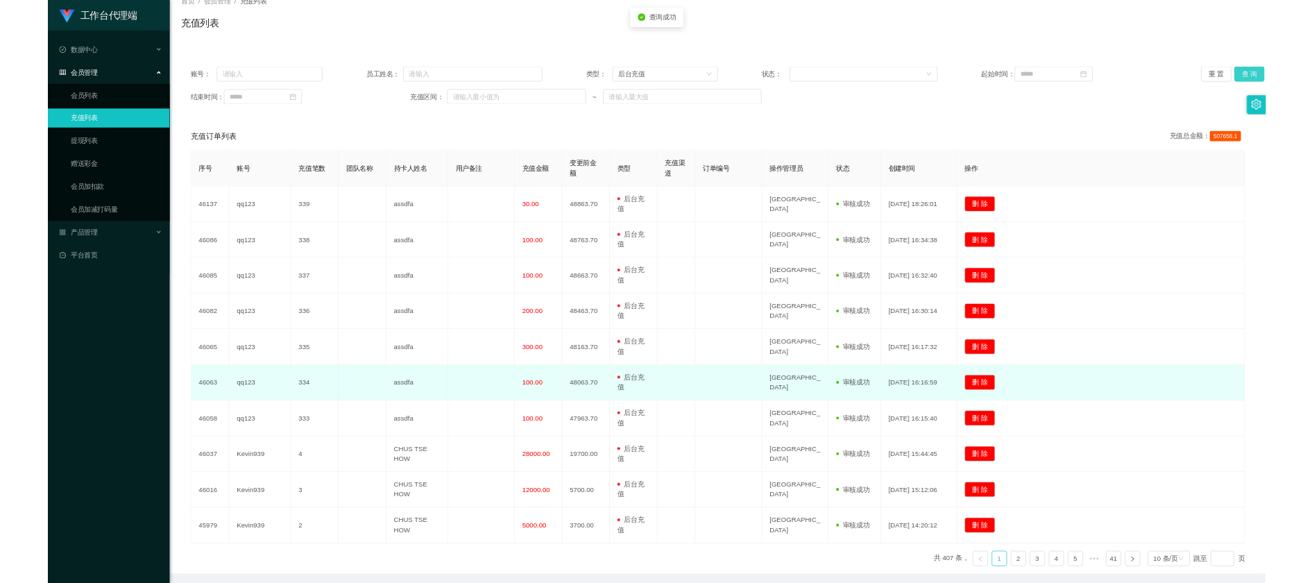
scroll to position [148, 0]
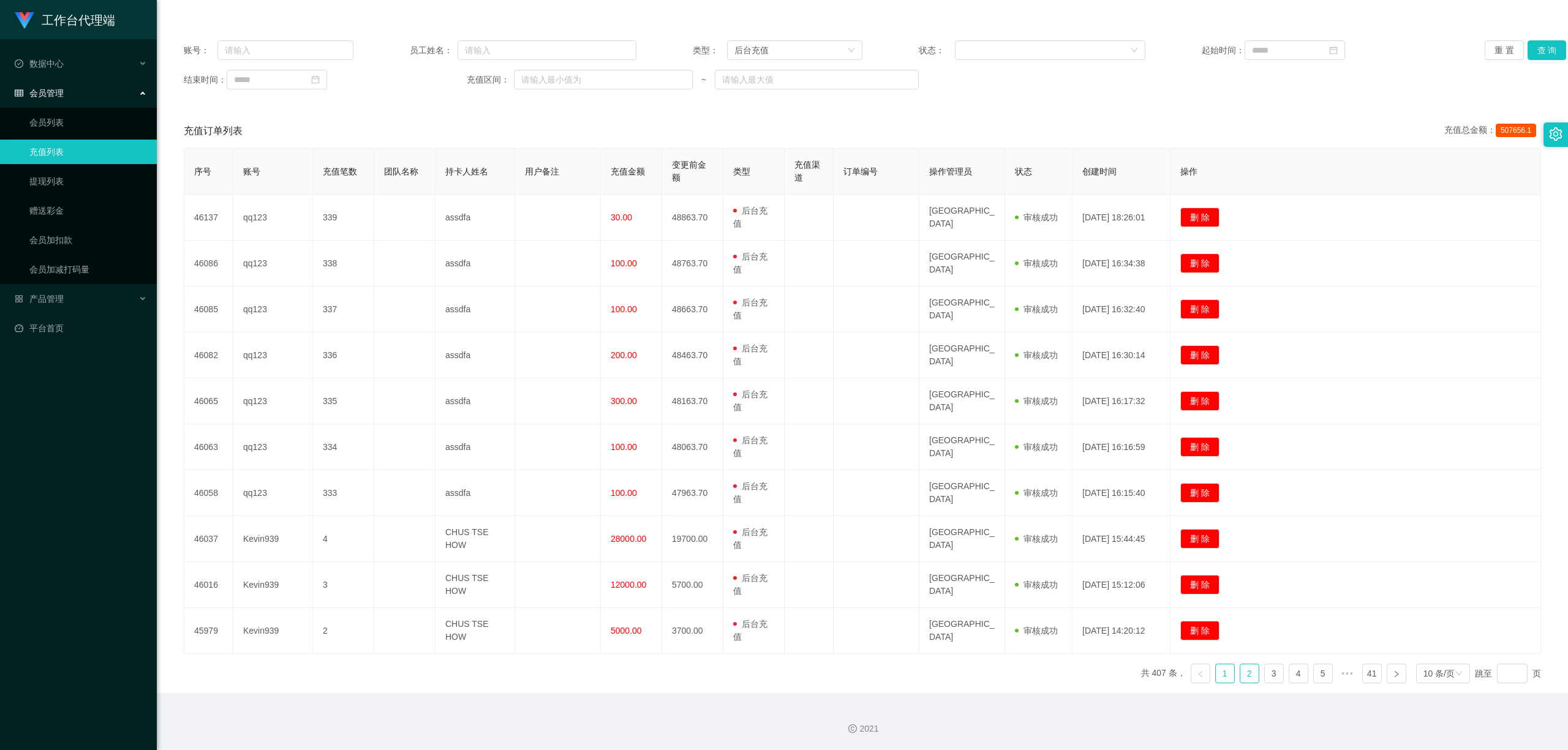
click at [1159, 514] on link "2" at bounding box center [1249, 673] width 19 height 19
click at [1159, 514] on link "3" at bounding box center [1273, 673] width 19 height 19
click at [1159, 514] on link "1" at bounding box center [1225, 673] width 19 height 19
click at [1159, 514] on link "2" at bounding box center [1249, 673] width 19 height 19
click at [1159, 514] on link "1" at bounding box center [1225, 673] width 19 height 19
